Goal: Task Accomplishment & Management: Manage account settings

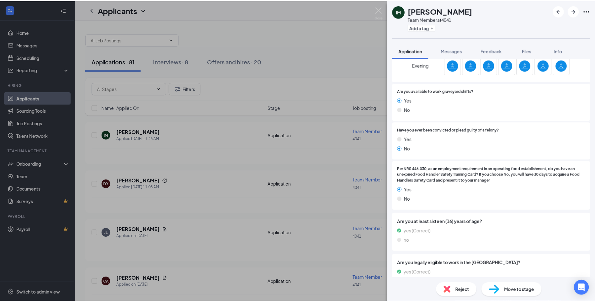
scroll to position [204, 0]
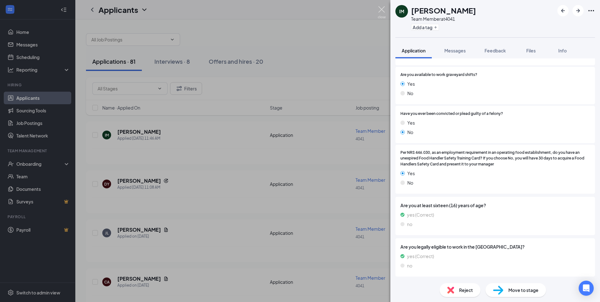
click at [378, 7] on img at bounding box center [382, 12] width 8 height 12
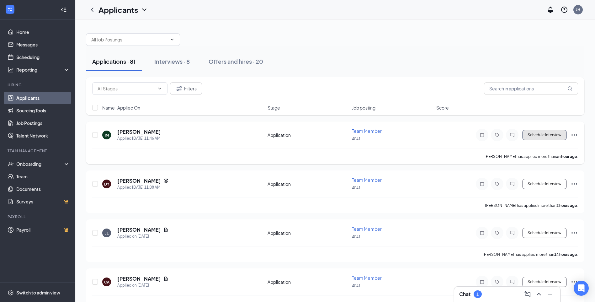
click at [559, 136] on button "Schedule Interview" at bounding box center [544, 135] width 45 height 10
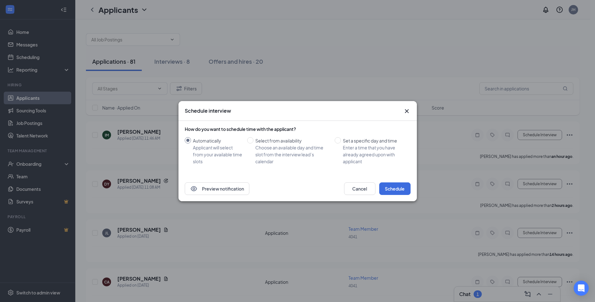
click at [350, 136] on div "How do you want to schedule time with the applicant? Automatically Applicant wi…" at bounding box center [298, 145] width 226 height 39
click at [351, 144] on div "Enter a time that you have already agreed upon with applicant" at bounding box center [374, 154] width 63 height 21
click at [341, 143] on input "Set a specific day and time Enter a time that you have already agreed upon with…" at bounding box center [338, 140] width 6 height 6
radio input "true"
radio input "false"
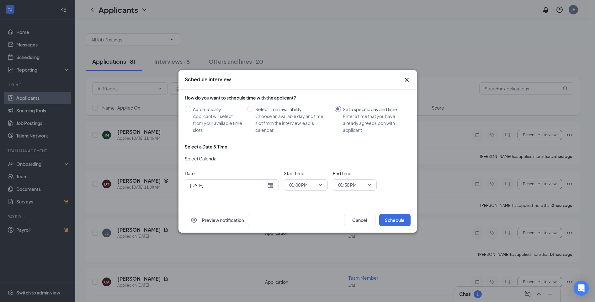
click at [307, 186] on span "01:00 PM" at bounding box center [298, 184] width 18 height 9
click at [303, 99] on span "04:45 PM" at bounding box center [298, 102] width 18 height 7
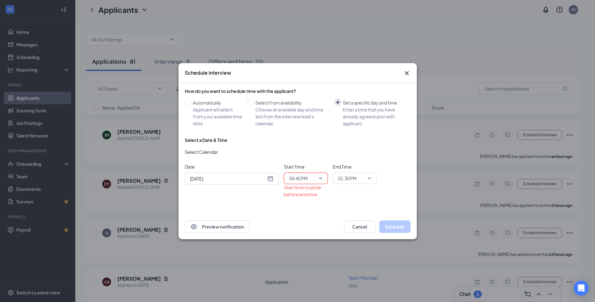
click at [349, 180] on span "01:30 PM" at bounding box center [347, 177] width 18 height 9
click at [350, 110] on span "05:00 PM" at bounding box center [347, 112] width 18 height 7
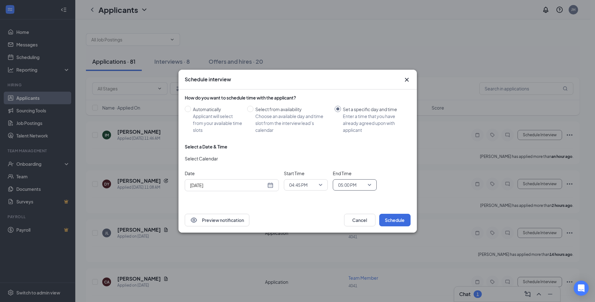
click at [358, 185] on span "05:00 PM" at bounding box center [352, 184] width 28 height 9
click at [309, 184] on span "04:45 PM" at bounding box center [303, 184] width 28 height 9
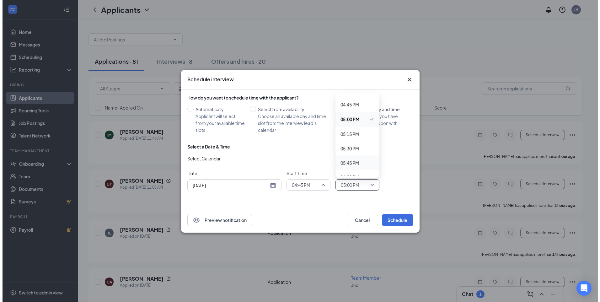
scroll to position [966, 0]
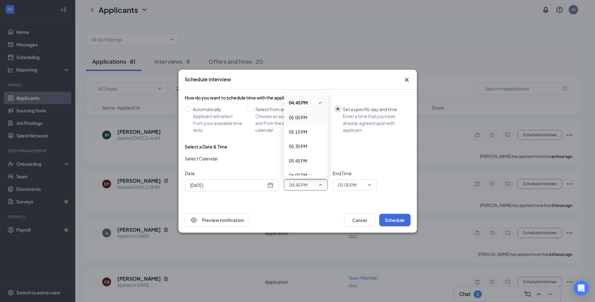
click at [304, 119] on span "05:00 PM" at bounding box center [298, 117] width 18 height 7
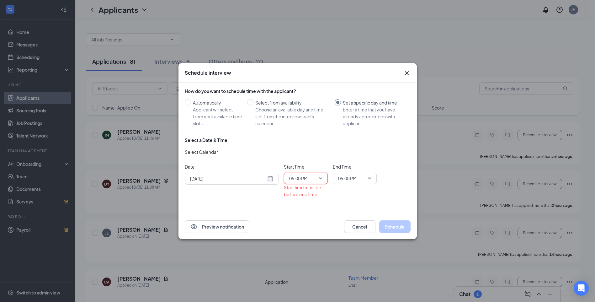
click at [355, 177] on span "05:00 PM" at bounding box center [347, 177] width 18 height 9
click at [347, 140] on span "05:30 PM" at bounding box center [347, 141] width 18 height 7
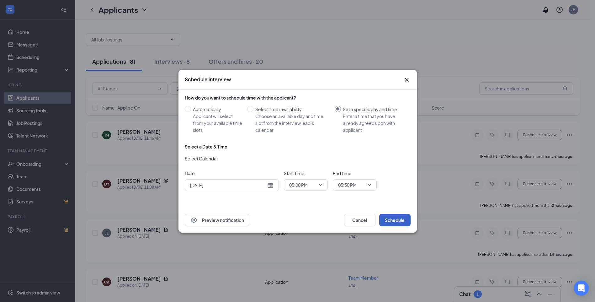
click at [387, 217] on button "Schedule" at bounding box center [394, 220] width 31 height 13
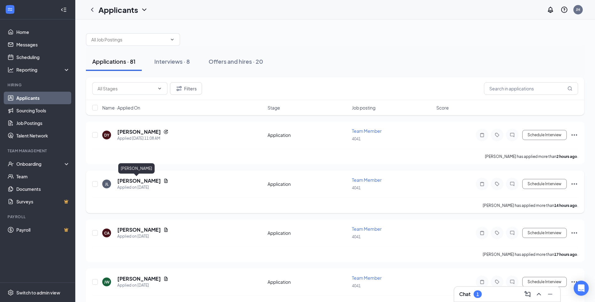
click at [122, 180] on h5 "[PERSON_NAME]" at bounding box center [139, 180] width 44 height 7
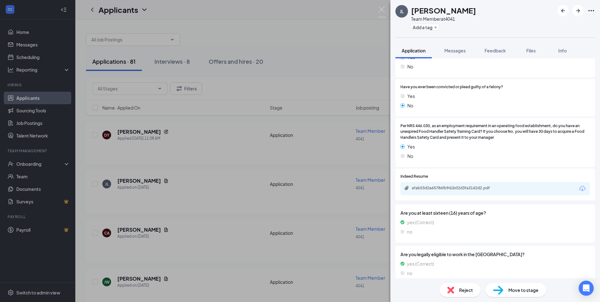
scroll to position [251, 0]
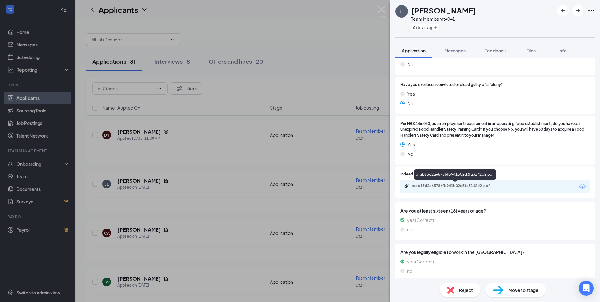
click at [436, 180] on div "afab53d2a65786fb941b02d3fa3142d2.pdf" at bounding box center [454, 175] width 83 height 13
click at [435, 182] on div "afab53d2a65786fb941b02d3fa3142d2.pdf" at bounding box center [494, 186] width 189 height 13
click at [435, 185] on div "afab53d2a65786fb941b02d3fa3142d2.pdf" at bounding box center [455, 185] width 88 height 5
click at [471, 183] on div "afab53d2a65786fb941b02d3fa3142d2.pdf" at bounding box center [455, 185] width 88 height 5
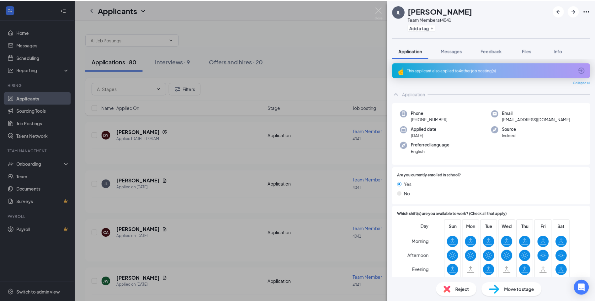
scroll to position [0, 0]
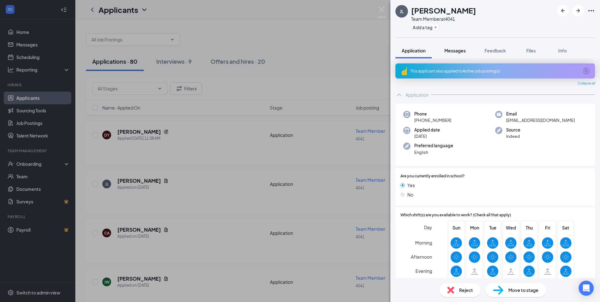
click at [451, 54] on button "Messages" at bounding box center [455, 51] width 34 height 16
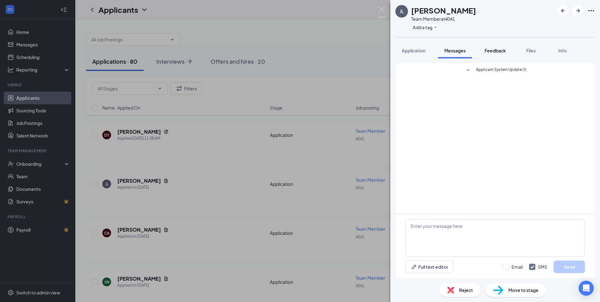
click at [499, 47] on div "Feedback" at bounding box center [494, 50] width 21 height 6
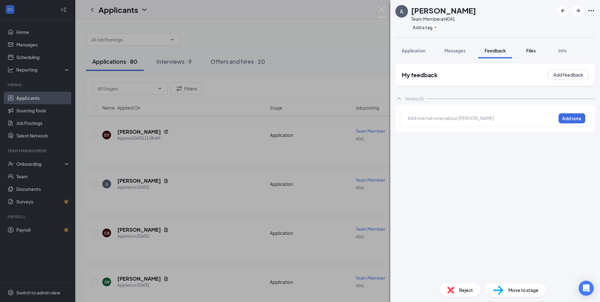
click at [540, 51] on button "Files" at bounding box center [530, 51] width 25 height 16
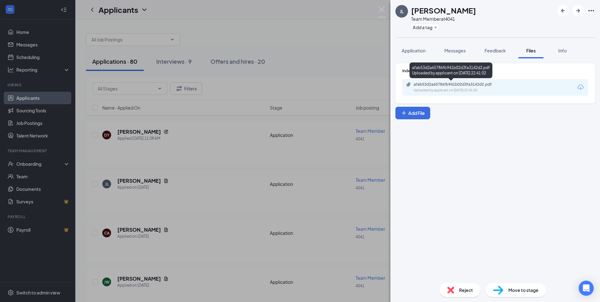
click at [433, 84] on div "afab53d2a65786fb941b02d3fa3142d2.pdf" at bounding box center [457, 84] width 88 height 5
click at [382, 9] on img at bounding box center [382, 12] width 8 height 12
